Goal: Task Accomplishment & Management: Manage account settings

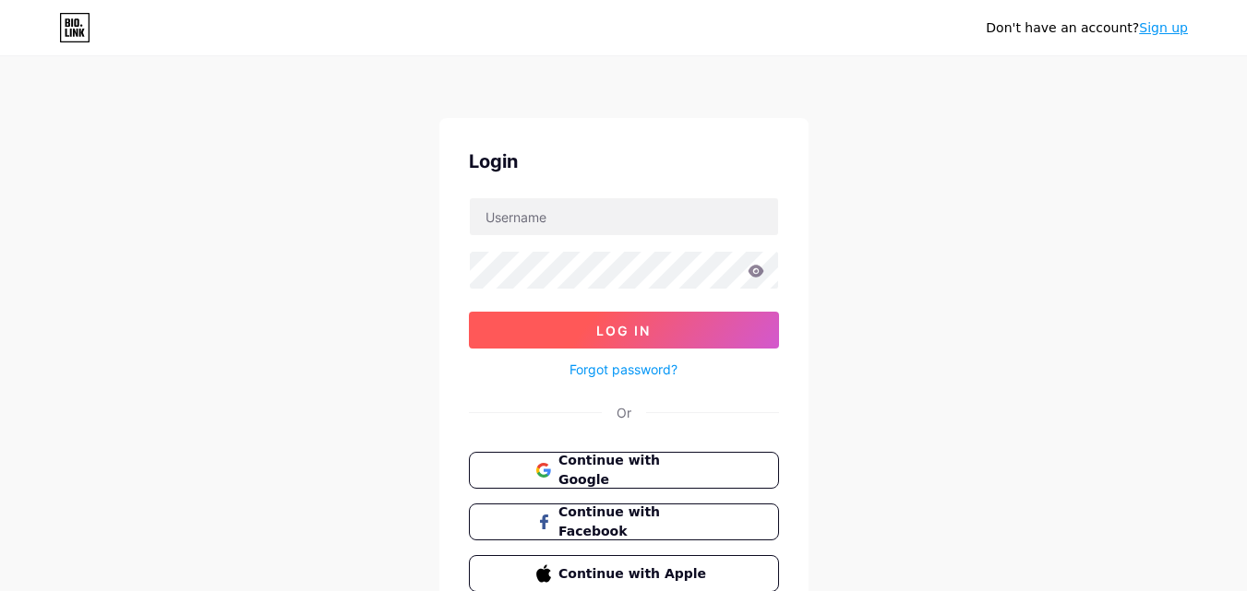
click at [701, 326] on button "Log In" at bounding box center [624, 330] width 310 height 37
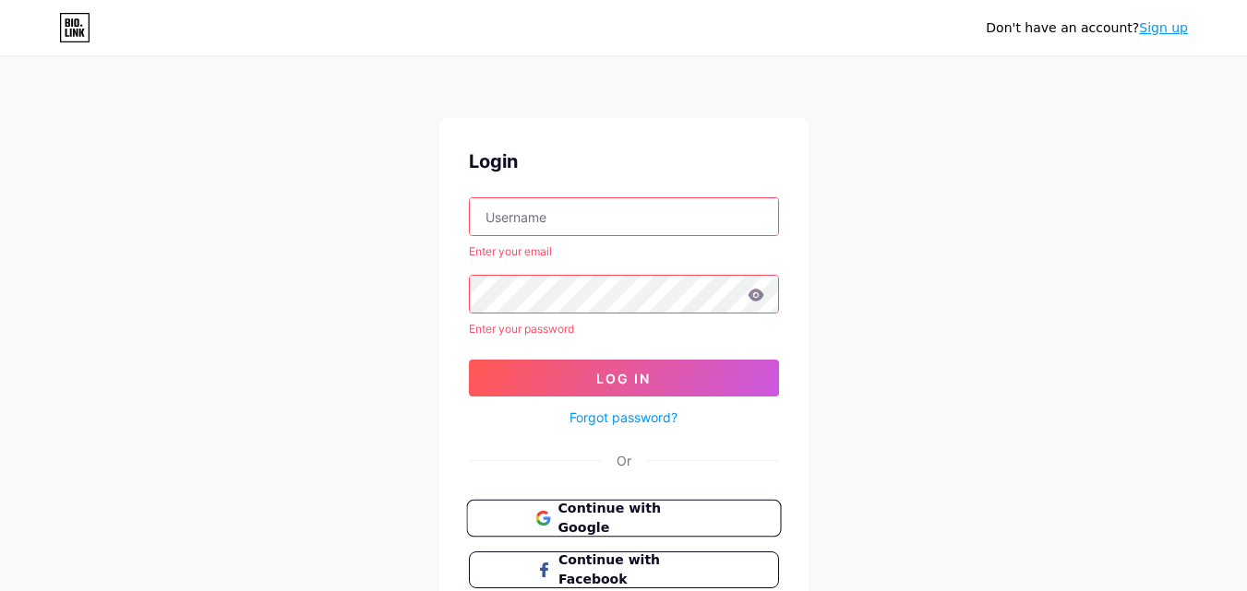
click at [647, 517] on span "Continue with Google" at bounding box center [634, 519] width 154 height 40
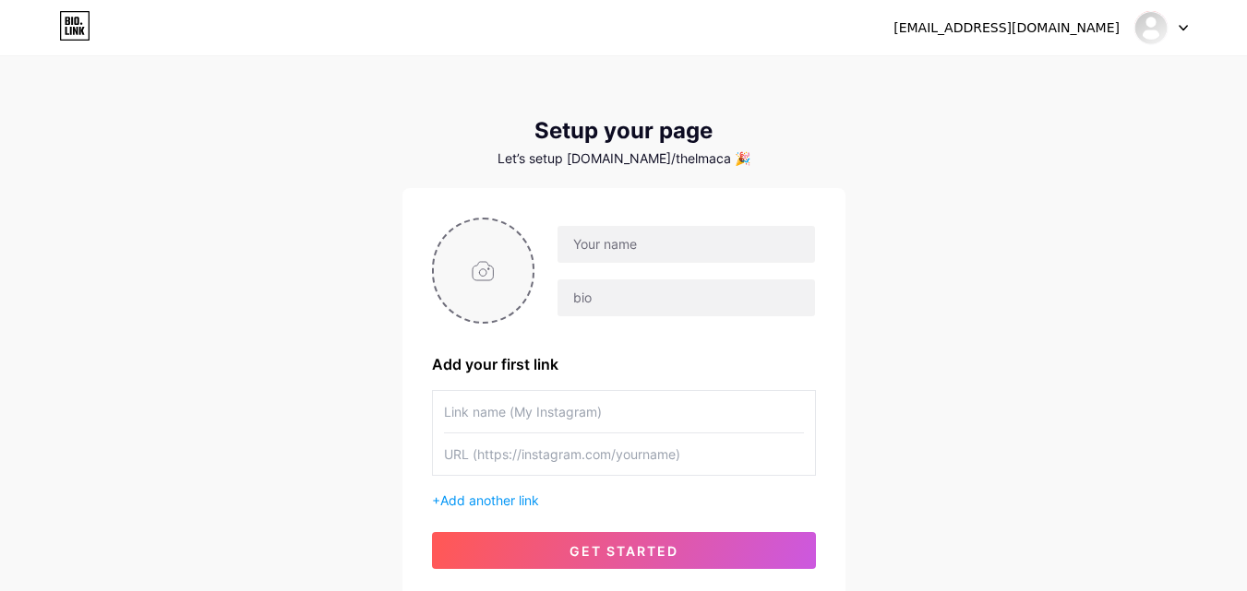
click at [493, 276] on input "file" at bounding box center [484, 271] width 100 height 102
type input "C:\fakepath\fffff.jpg"
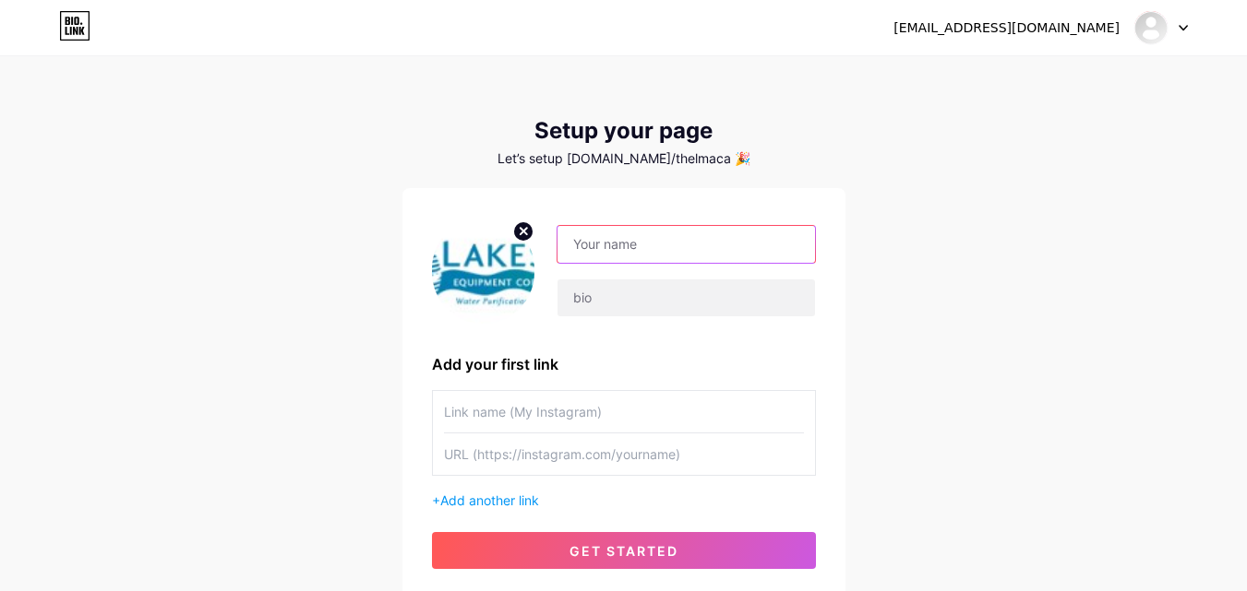
click at [645, 242] on input "text" at bounding box center [685, 244] width 257 height 37
paste input "Lakeside Equipment Corporation"
type input "Lakeside Equipment Corporation"
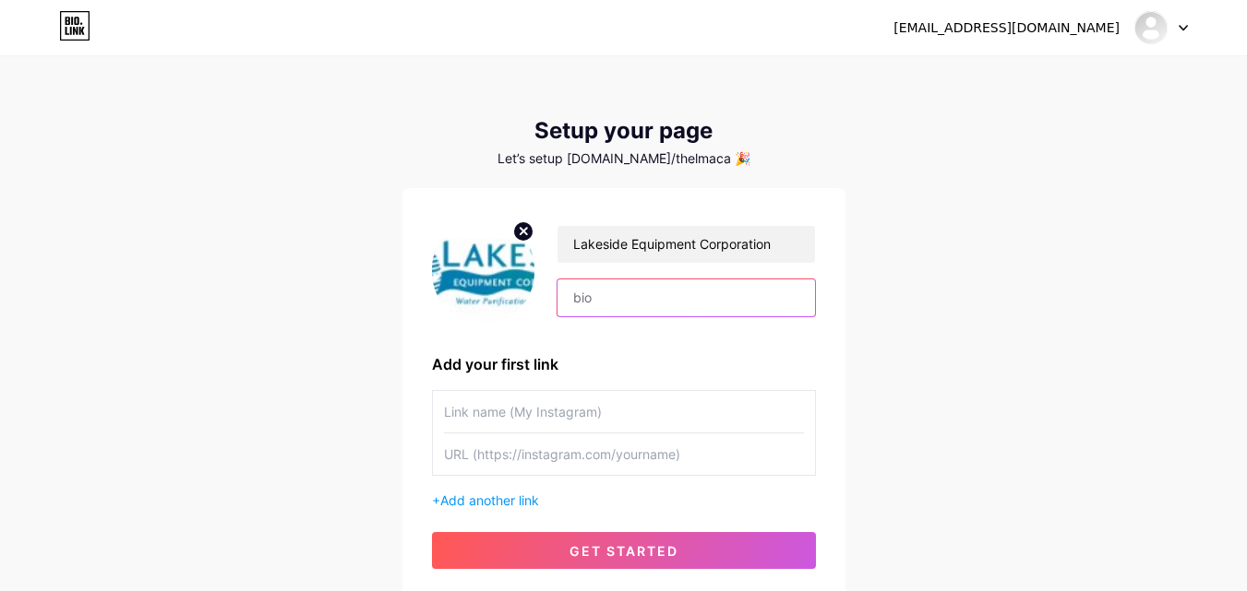
click at [677, 300] on input "text" at bounding box center [685, 298] width 257 height 37
paste input "Lakeside Equipment Corporation is a leading company dedicated to improving the …"
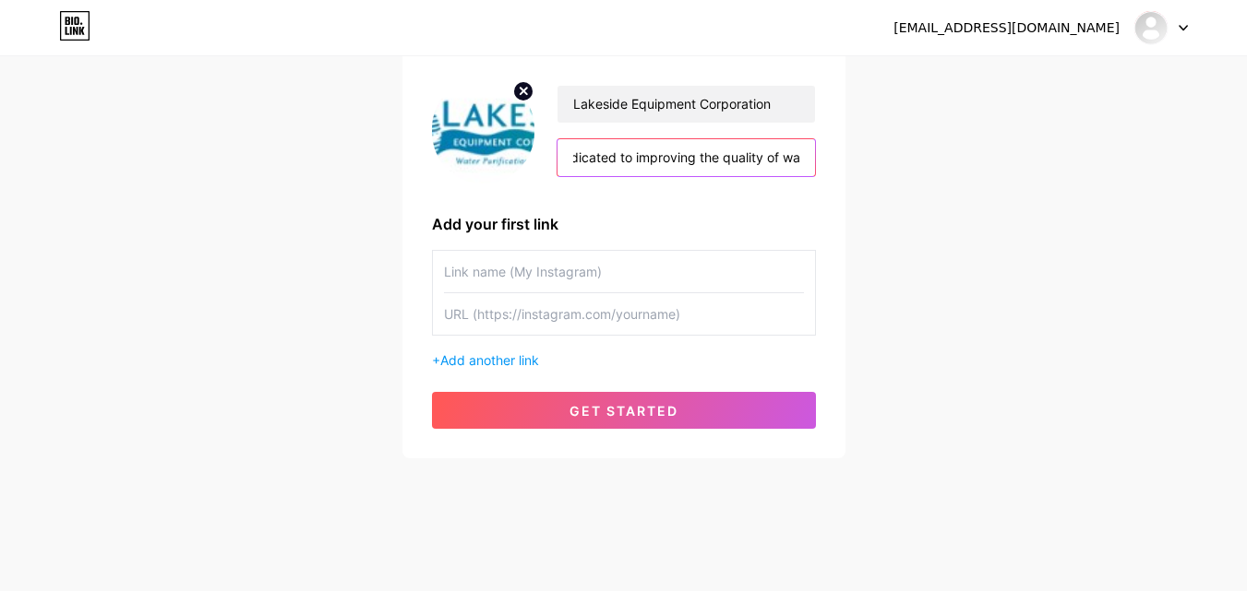
drag, startPoint x: 656, startPoint y: 155, endPoint x: 793, endPoint y: 154, distance: 136.6
click at [793, 154] on input "Lakeside Equipment Corporation is a leading company dedicated to improving the …" at bounding box center [685, 157] width 257 height 37
click at [663, 149] on input "Lakeside Equipment Corporation is a leading company dedicated to improving the …" at bounding box center [685, 157] width 257 height 37
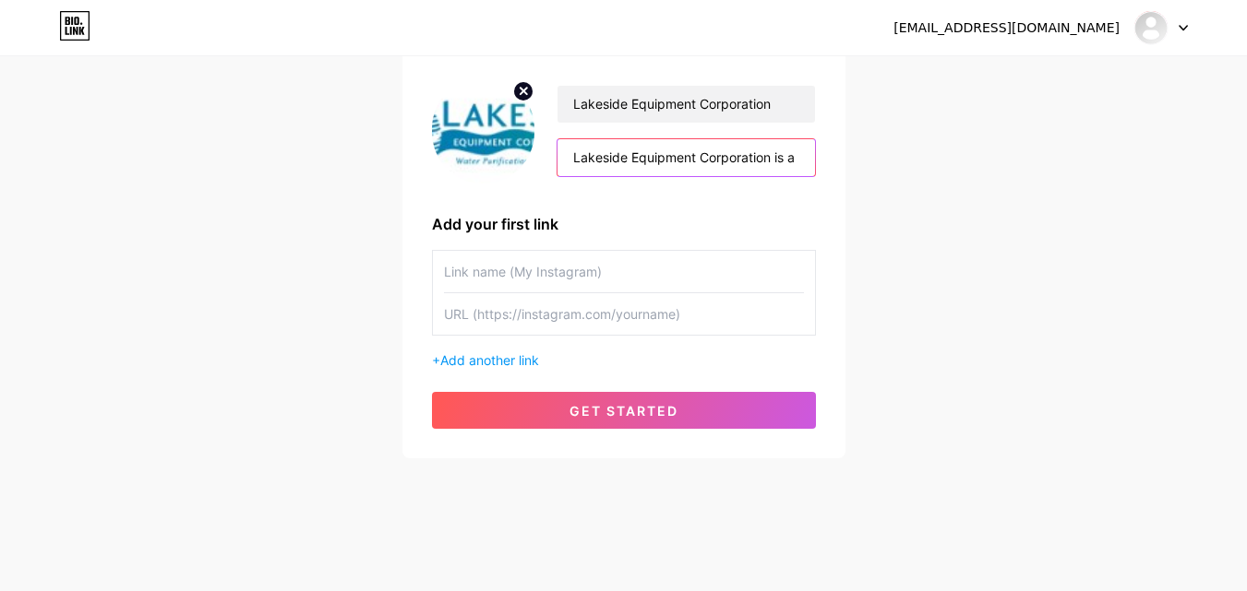
paste input "stewater treatment systems to municipalities and companies across [GEOGRAPHIC_D…"
type input "Lakeside Equipment Corporation is a leading company dedicated to improving the …"
click at [566, 286] on input "text" at bounding box center [624, 272] width 360 height 42
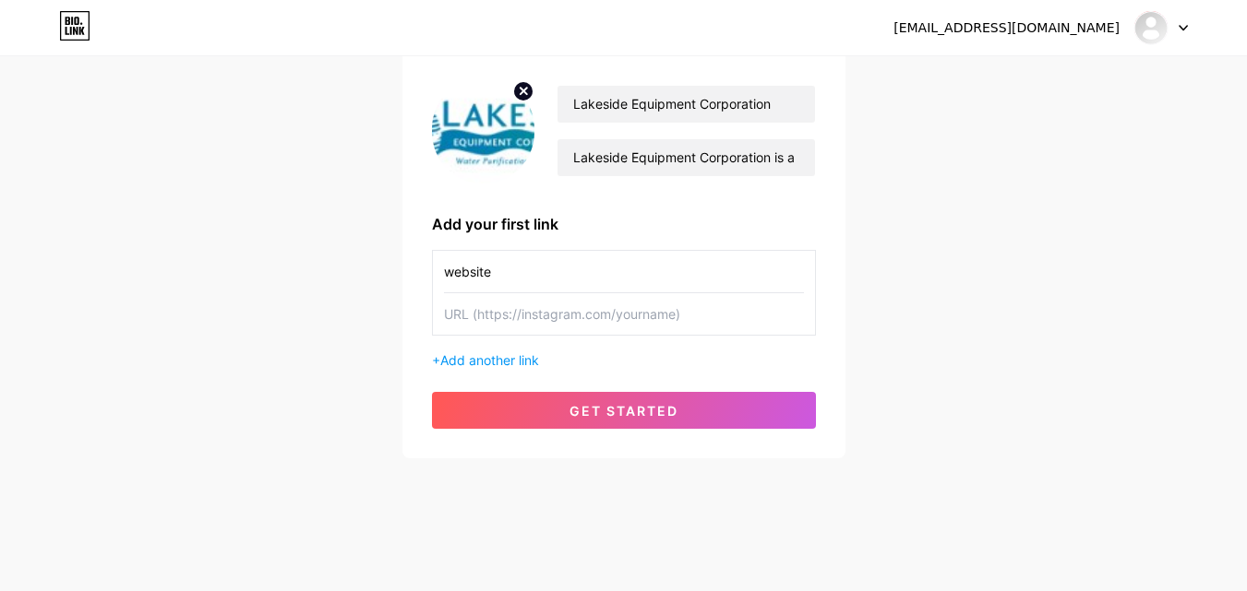
type input "website"
click at [614, 318] on input "text" at bounding box center [624, 314] width 360 height 42
paste input "[URL][DOMAIN_NAME]"
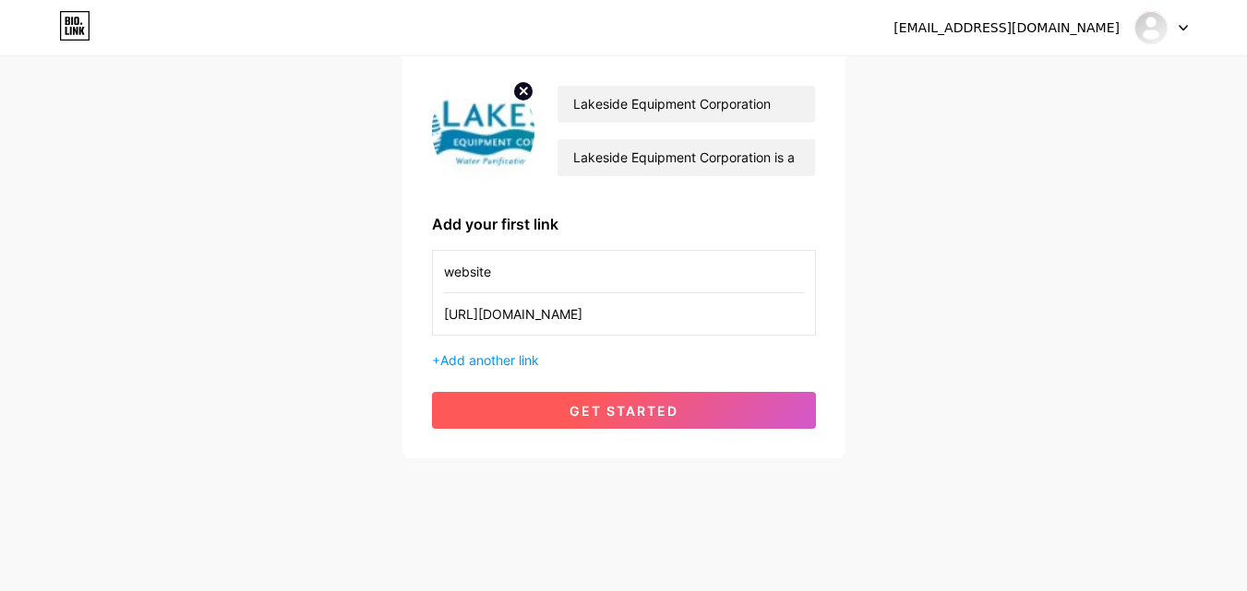
type input "[URL][DOMAIN_NAME]"
click at [609, 401] on button "get started" at bounding box center [624, 410] width 384 height 37
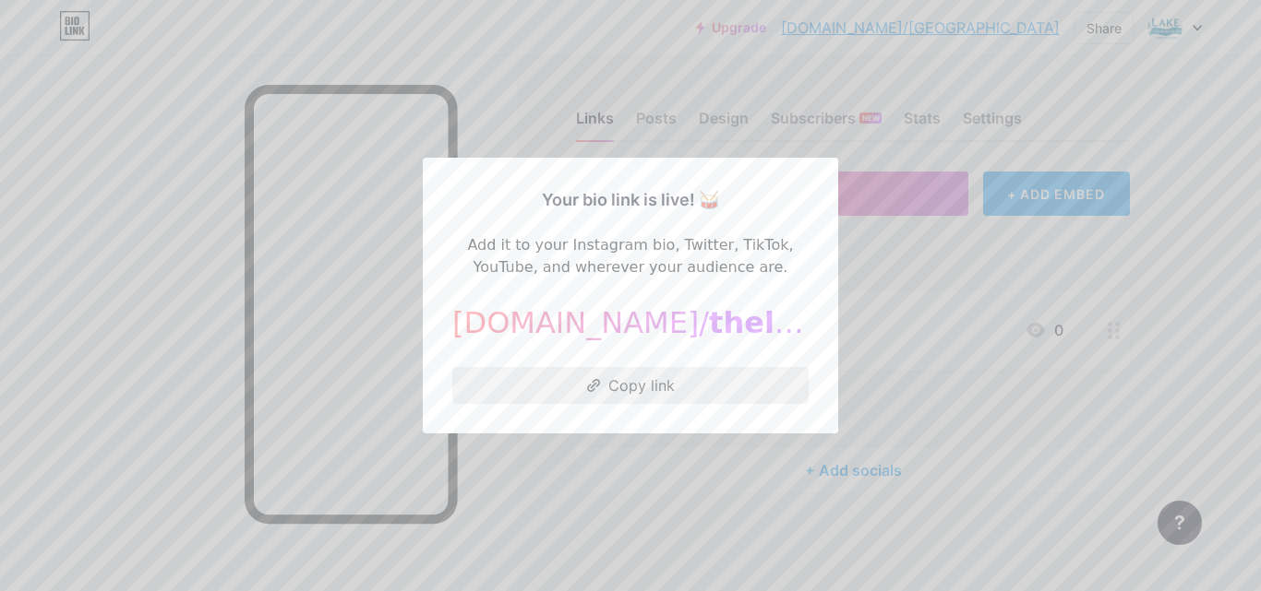
click at [653, 381] on button "Copy link" at bounding box center [630, 385] width 356 height 37
click at [881, 397] on div at bounding box center [630, 295] width 1261 height 591
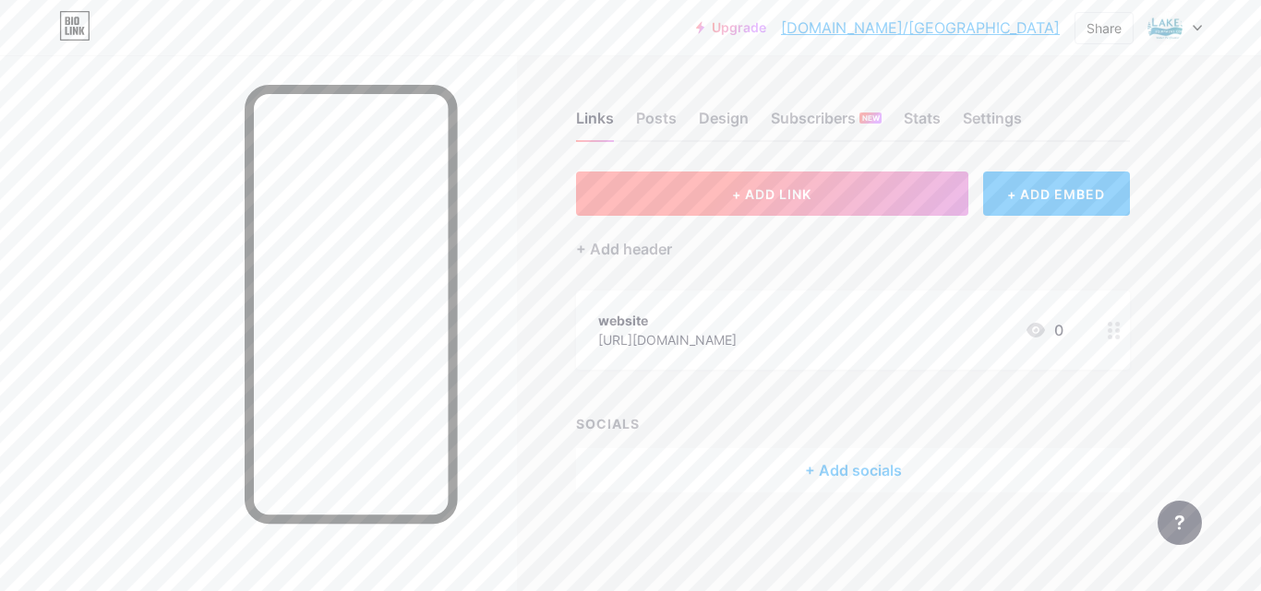
click at [836, 212] on button "+ ADD LINK" at bounding box center [772, 194] width 392 height 44
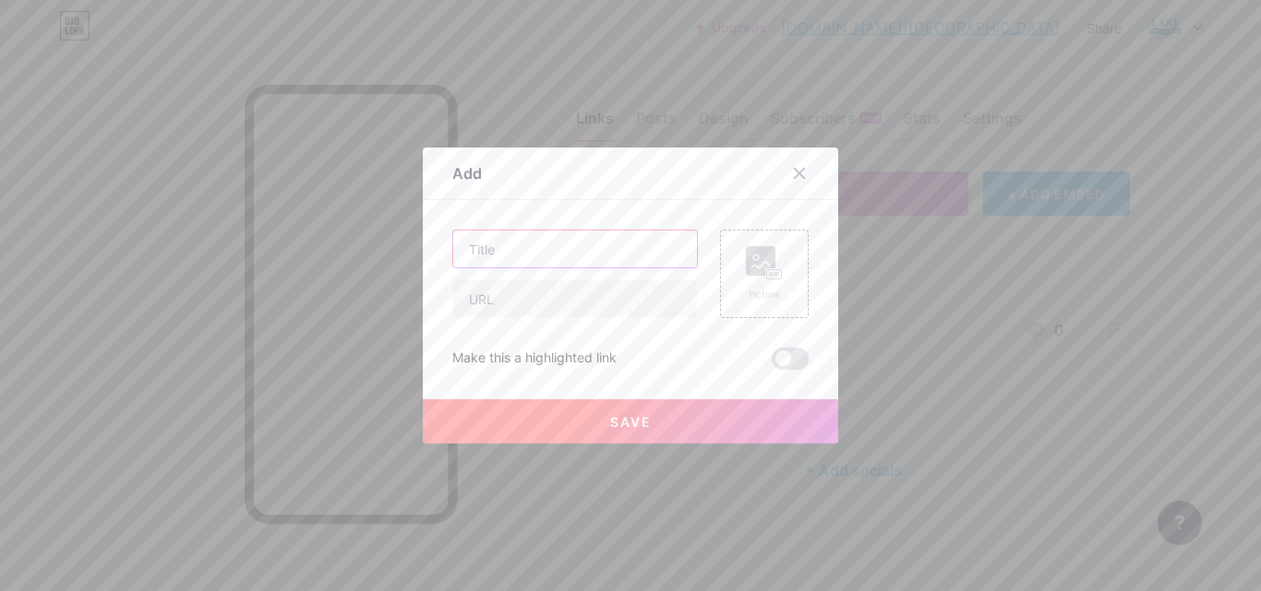
click at [553, 244] on input "text" at bounding box center [575, 249] width 244 height 37
paste input "The Environmental Advantages of Wastewater Screens in Water Recycling"
type input "The Environmental Advantages of Wastewater Screens in Water Recycling"
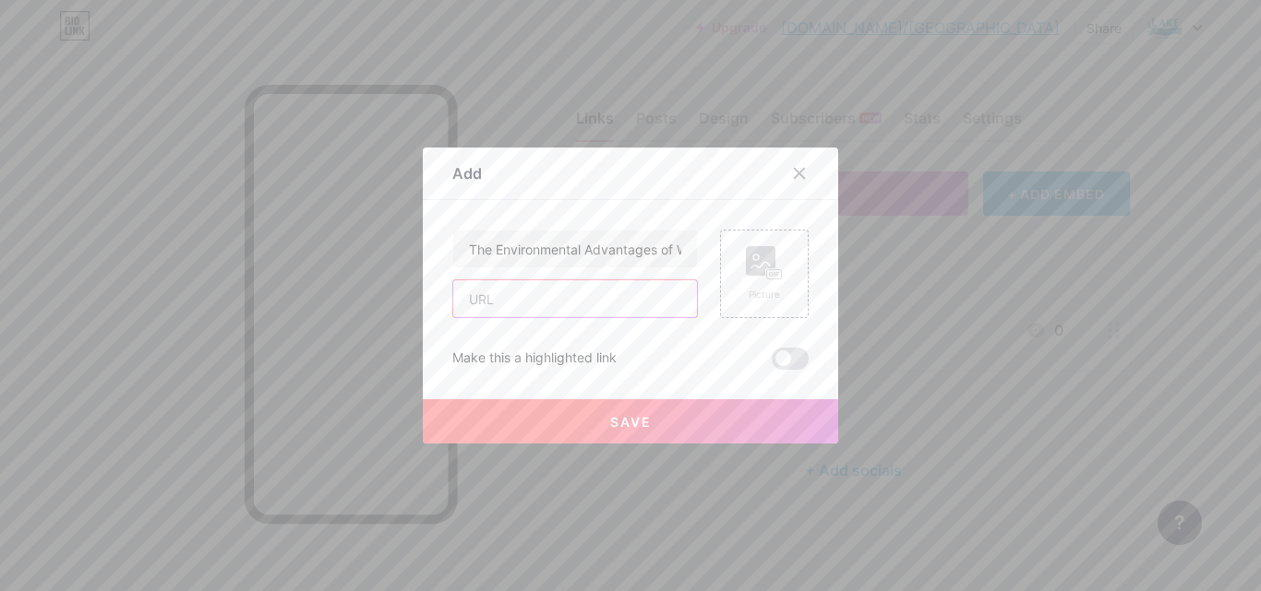
click at [517, 307] on input "text" at bounding box center [575, 299] width 244 height 37
paste input "[URL][DOMAIN_NAME]"
type input "[URL][DOMAIN_NAME]"
click at [735, 425] on button "Save" at bounding box center [630, 422] width 415 height 44
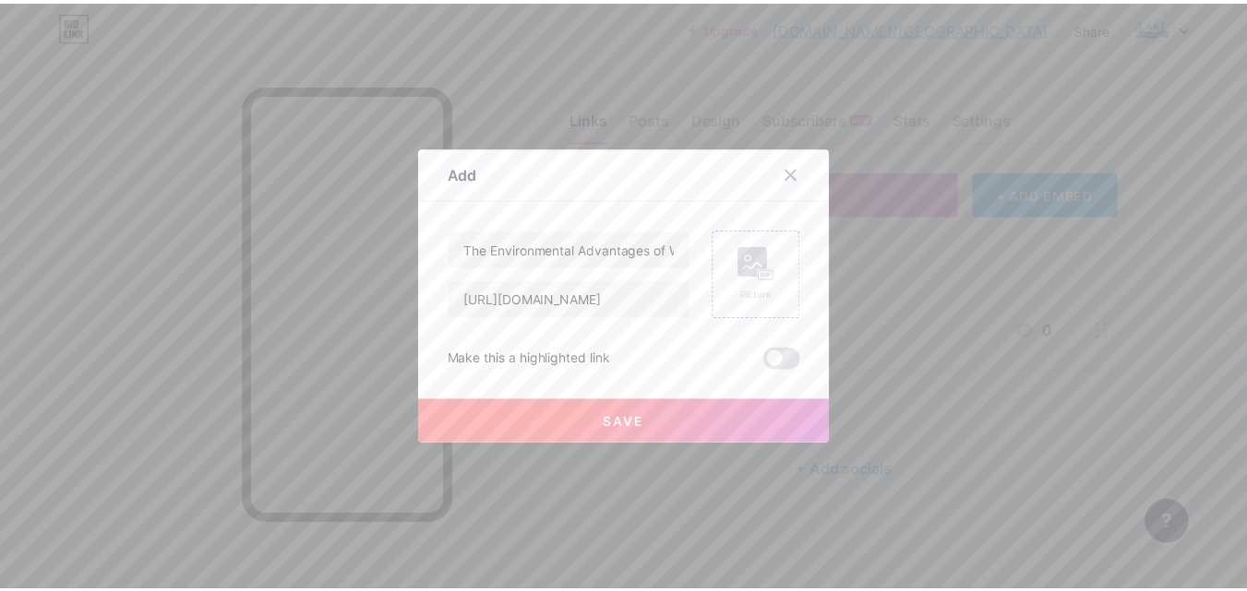
scroll to position [0, 0]
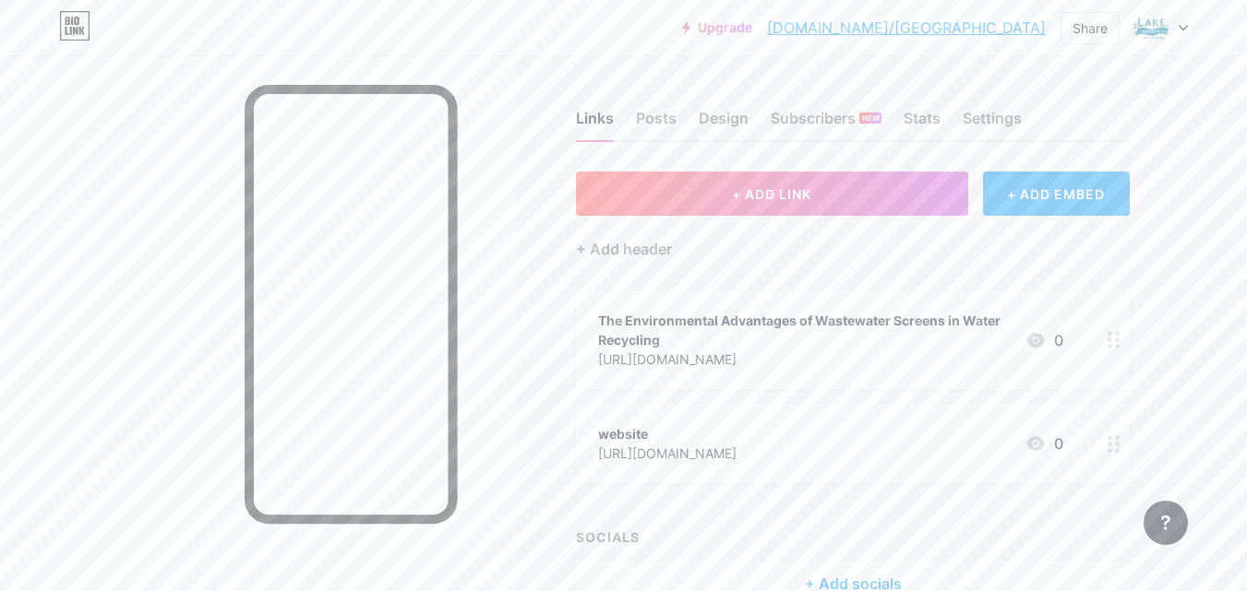
click at [949, 32] on link "[DOMAIN_NAME]/[GEOGRAPHIC_DATA]" at bounding box center [906, 28] width 279 height 22
click at [949, 330] on div "The Environmental Advantages of Wastewater Screens in Water Recycling" at bounding box center [804, 330] width 412 height 39
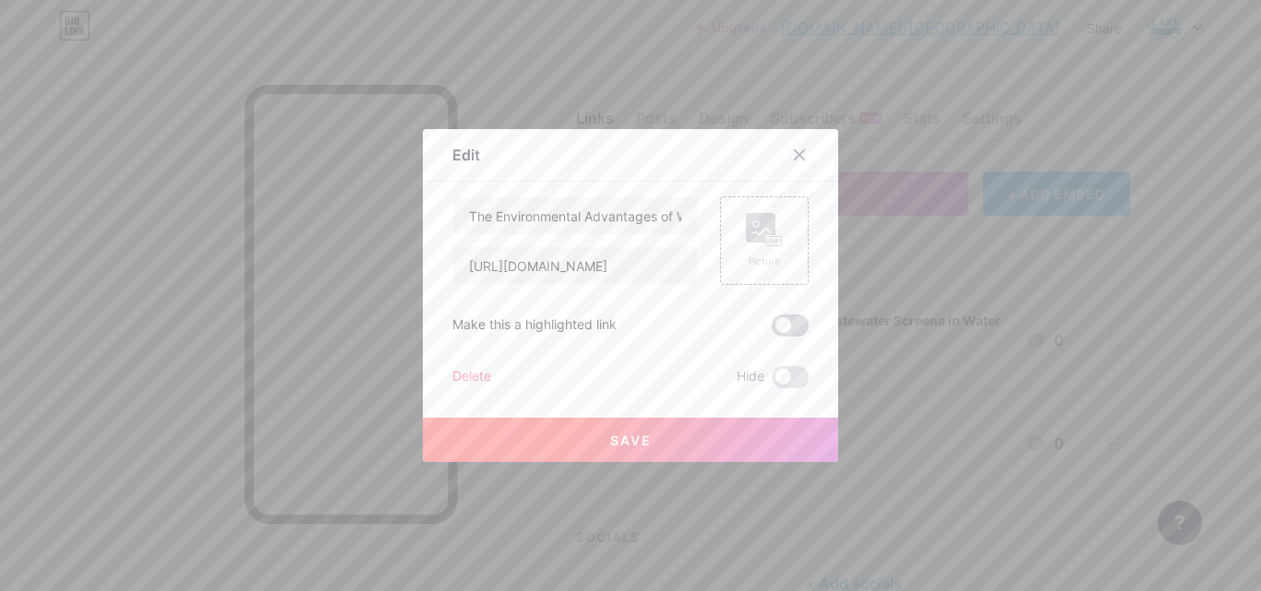
click at [784, 327] on span at bounding box center [789, 326] width 37 height 22
click at [771, 330] on input "checkbox" at bounding box center [771, 330] width 0 height 0
click at [691, 445] on button "Save" at bounding box center [630, 440] width 415 height 44
